Goal: Information Seeking & Learning: Learn about a topic

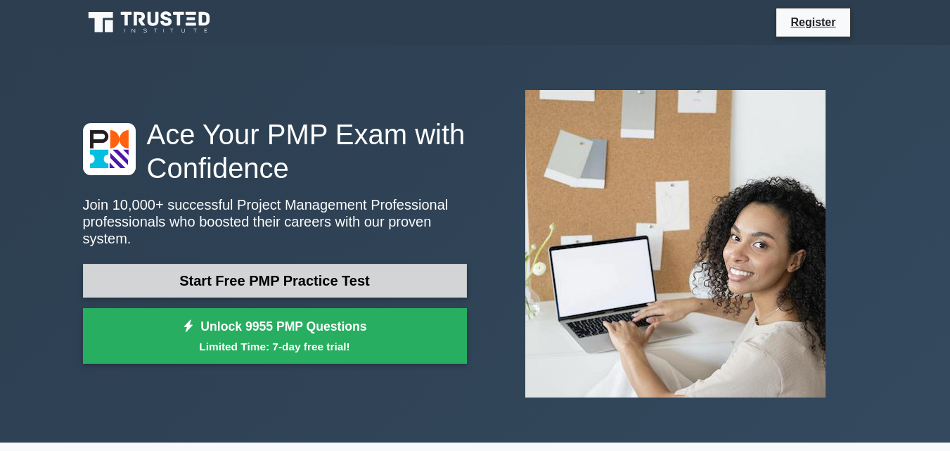
click at [382, 266] on link "Start Free PMP Practice Test" at bounding box center [275, 281] width 384 height 34
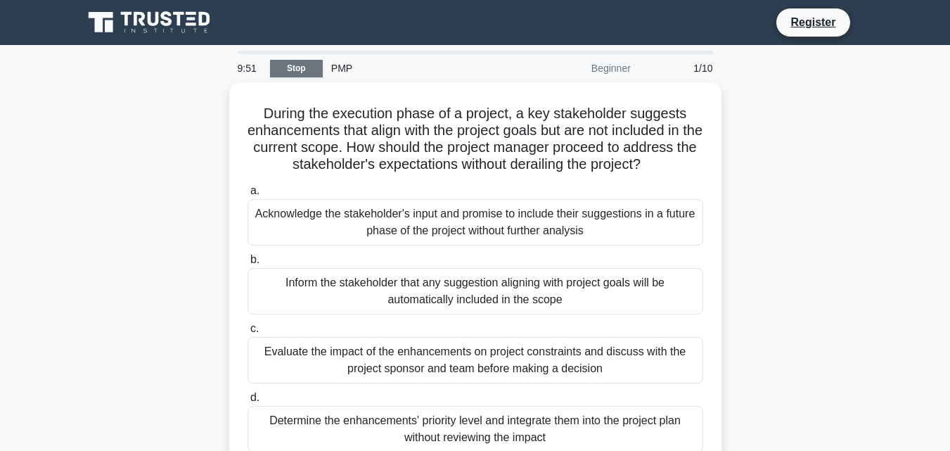
click at [302, 69] on link "Stop" at bounding box center [296, 69] width 53 height 18
click at [621, 63] on div "Beginner" at bounding box center [577, 68] width 123 height 28
click at [616, 72] on div "Beginner" at bounding box center [577, 68] width 123 height 28
